Goal: Task Accomplishment & Management: Use online tool/utility

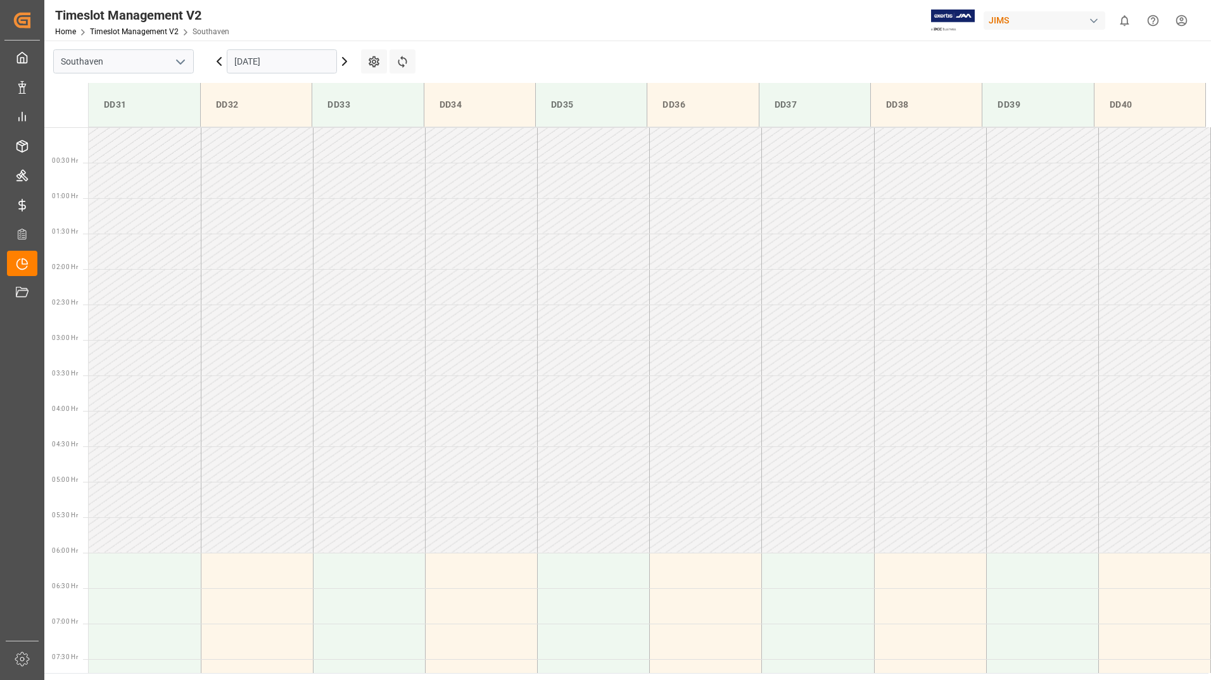
scroll to position [410, 0]
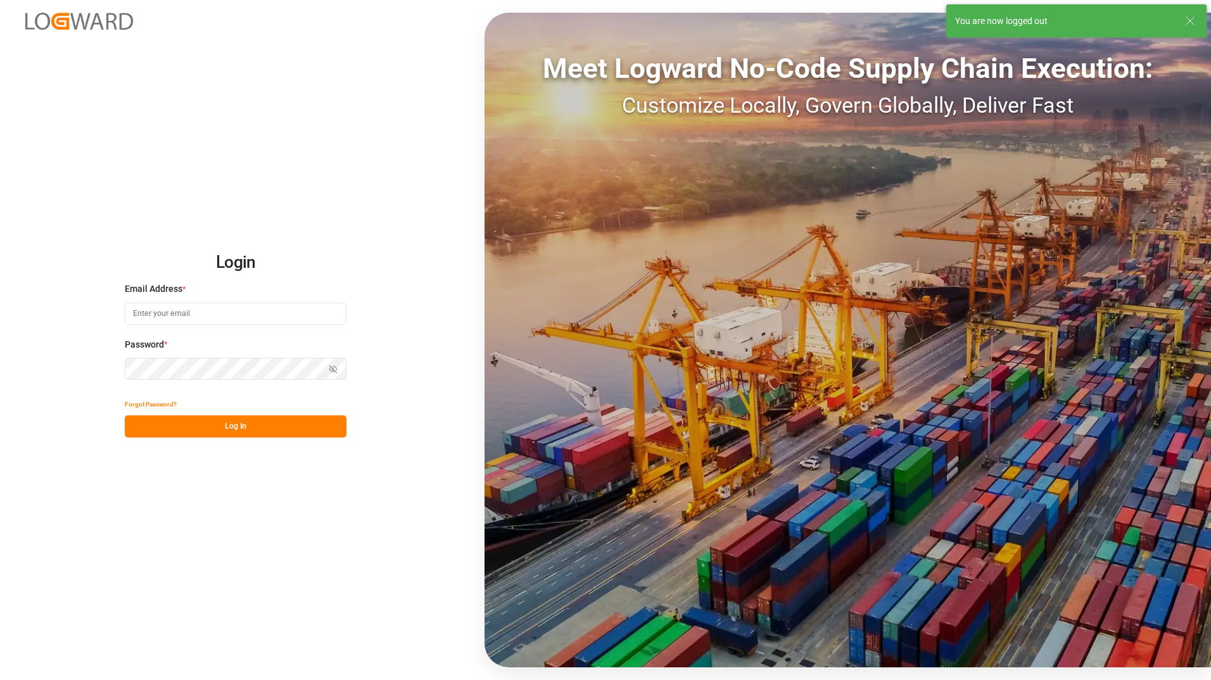
click at [203, 315] on input at bounding box center [236, 314] width 222 height 22
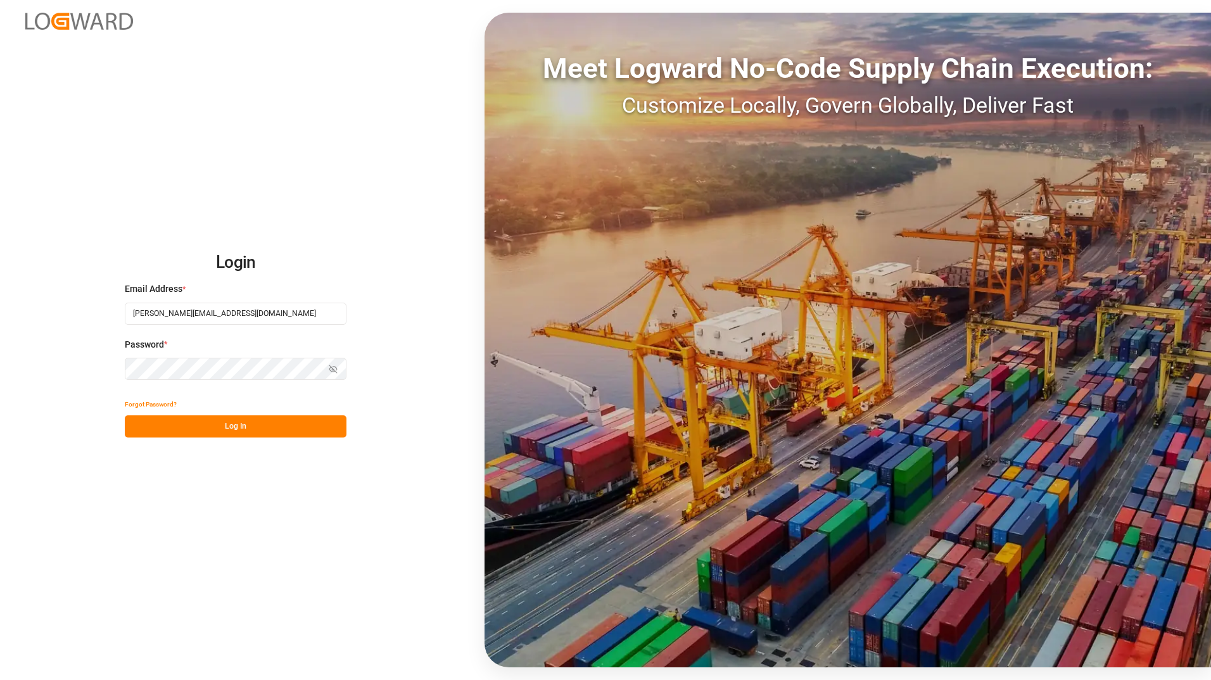
type input "[PERSON_NAME][EMAIL_ADDRESS][DOMAIN_NAME]"
click at [268, 429] on button "Log In" at bounding box center [236, 426] width 222 height 22
click at [260, 431] on button "Log In" at bounding box center [236, 426] width 222 height 22
click at [335, 369] on icon "button" at bounding box center [333, 369] width 9 height 9
click at [332, 369] on icon "button" at bounding box center [333, 369] width 9 height 9
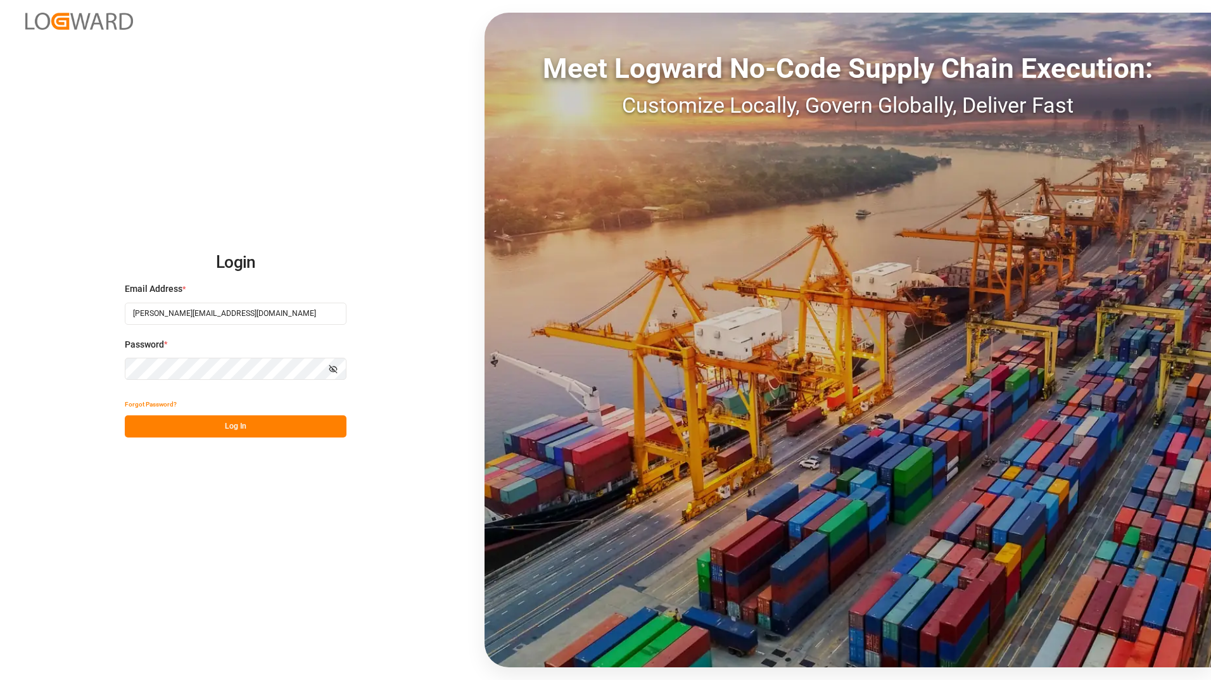
click at [228, 430] on button "Log In" at bounding box center [236, 426] width 222 height 22
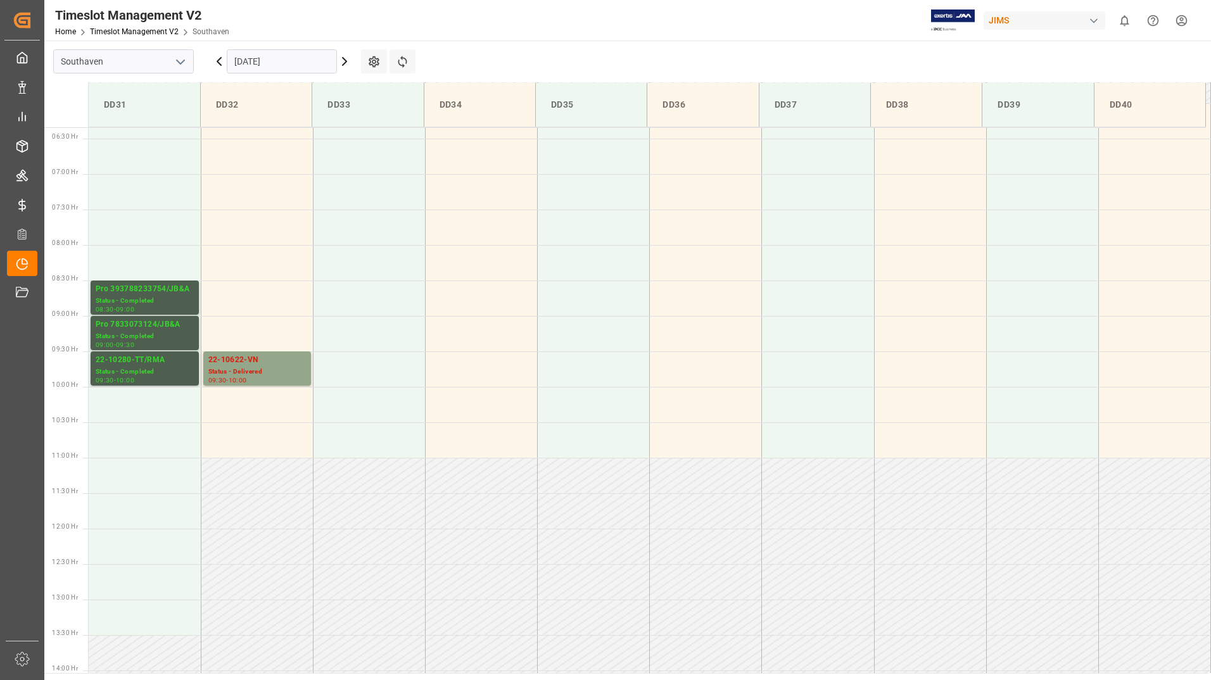
scroll to position [440, 0]
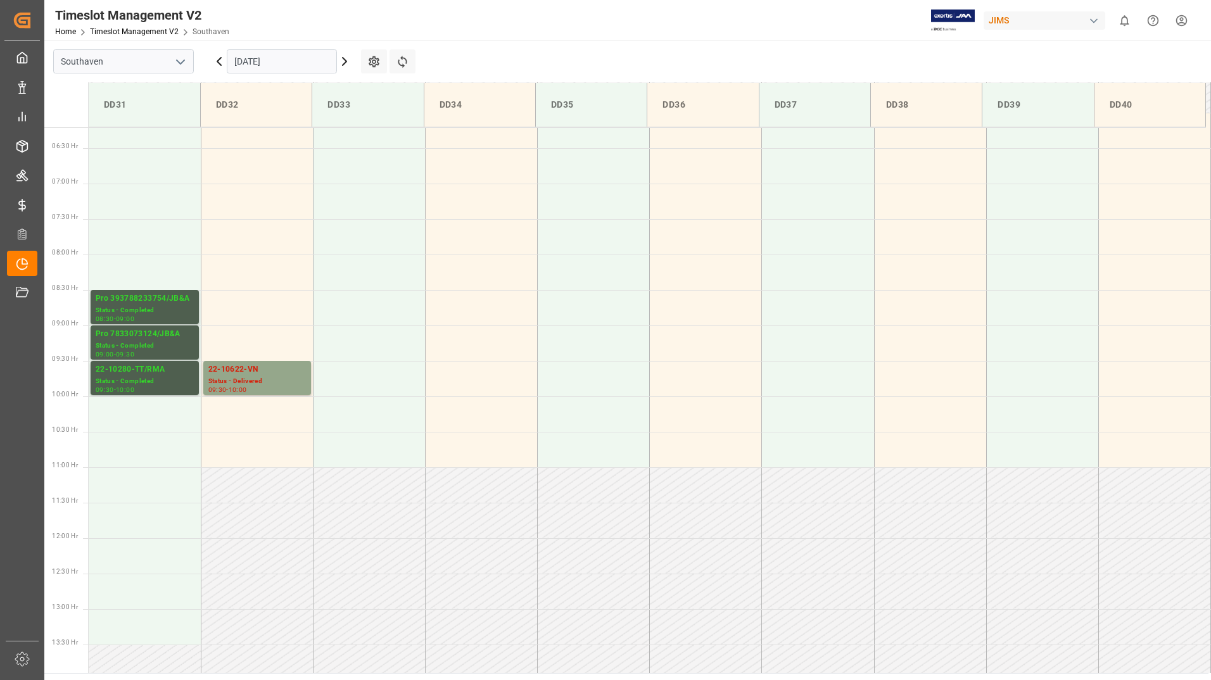
click at [279, 61] on input "[DATE]" at bounding box center [282, 61] width 110 height 24
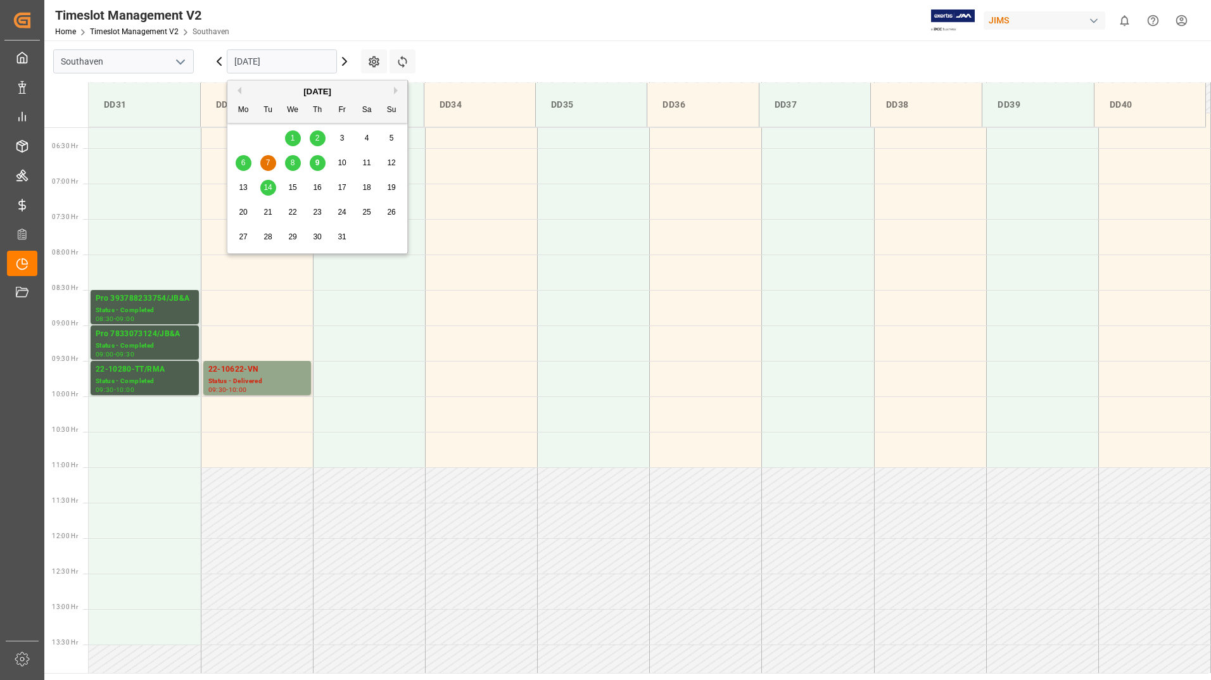
click at [317, 162] on span "9" at bounding box center [317, 162] width 4 height 9
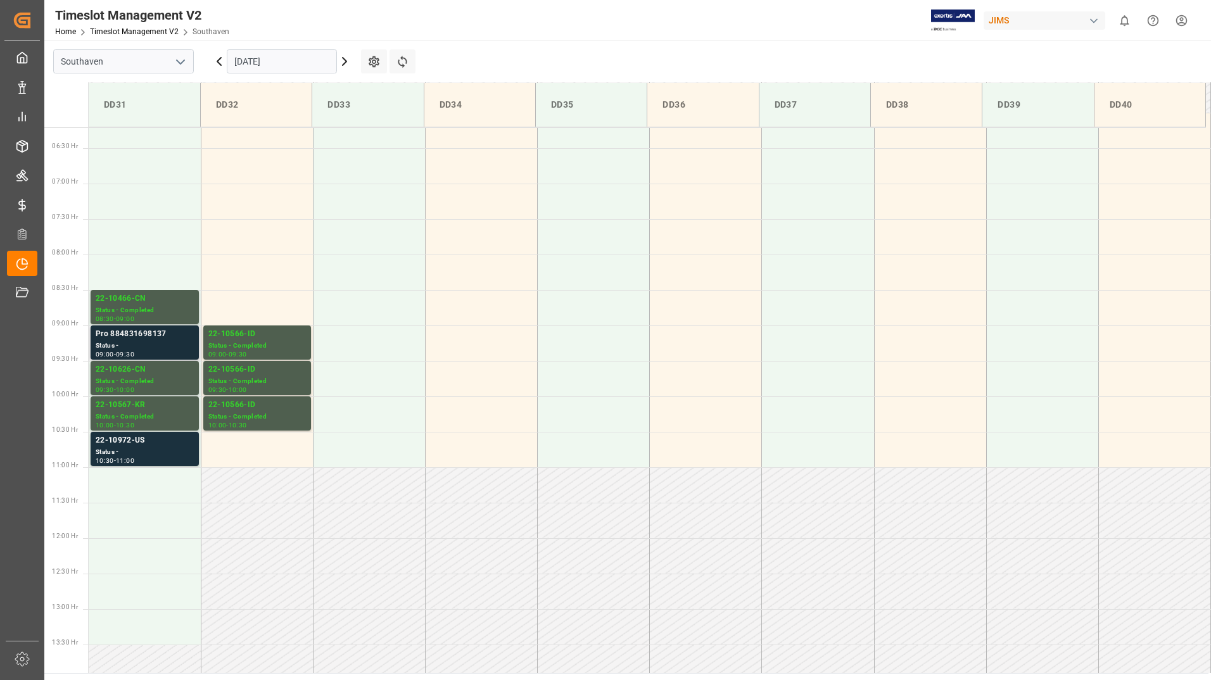
click at [173, 346] on div "Status -" at bounding box center [145, 346] width 98 height 11
click at [157, 448] on div "Status -" at bounding box center [145, 452] width 98 height 11
click at [174, 342] on div "Status -" at bounding box center [145, 346] width 98 height 11
click at [172, 452] on div "Status -" at bounding box center [145, 452] width 98 height 11
